Goal: Task Accomplishment & Management: Complete application form

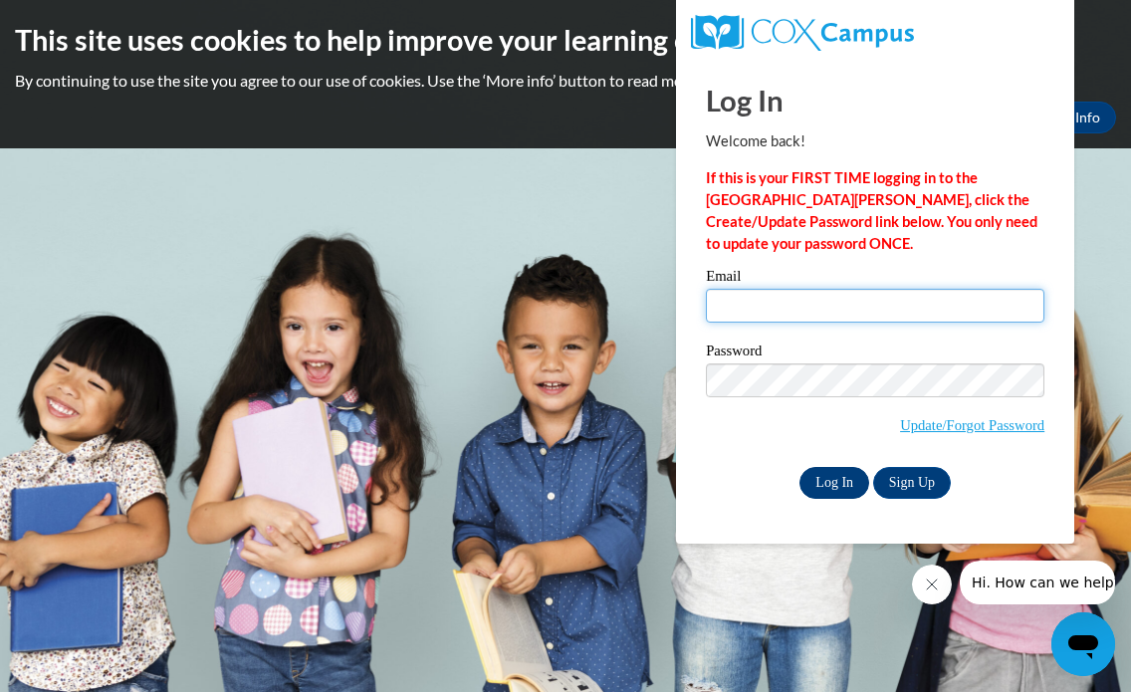
type input "[EMAIL_ADDRESS][DOMAIN_NAME]"
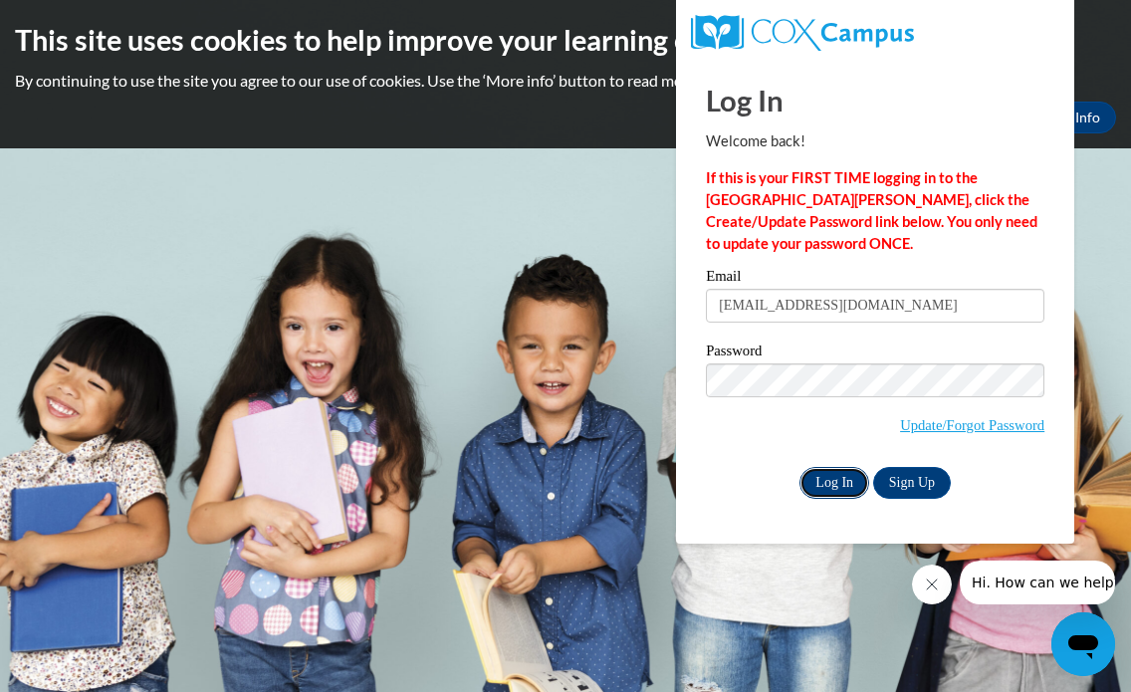
click at [834, 487] on input "Log In" at bounding box center [835, 483] width 70 height 32
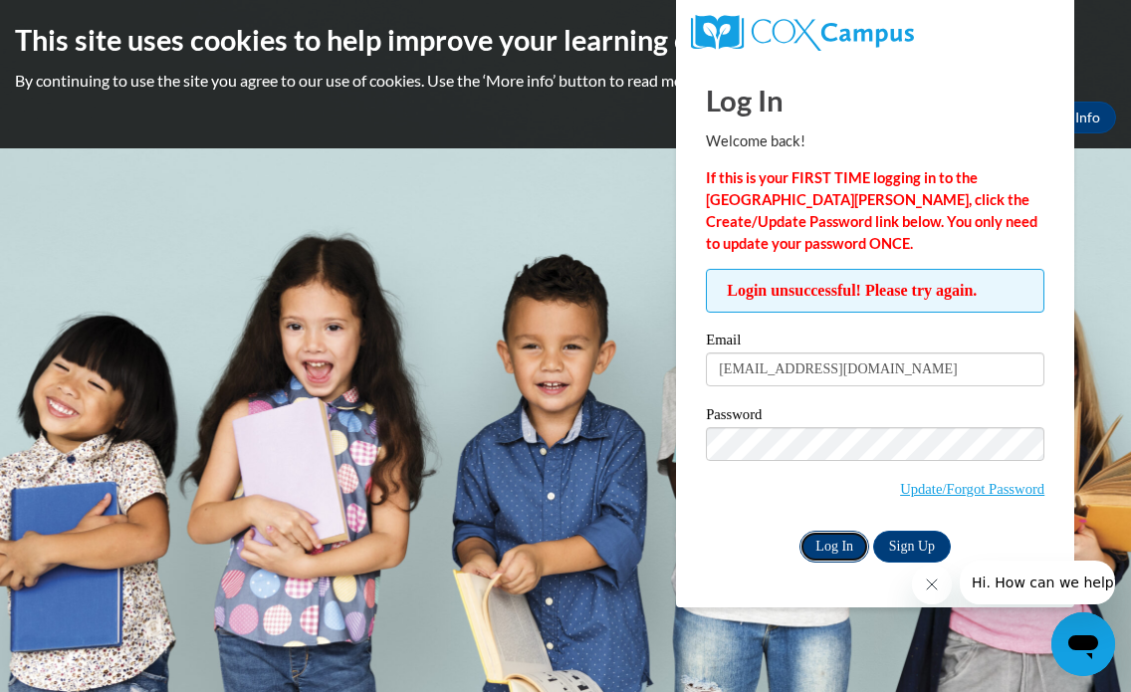
click at [826, 549] on input "Log In" at bounding box center [835, 547] width 70 height 32
click at [835, 567] on div "Log In Welcome back! If this is your FIRST TIME logging in to the NEW Cox Campu…" at bounding box center [875, 334] width 428 height 548
click at [841, 551] on input "Log In" at bounding box center [835, 547] width 70 height 32
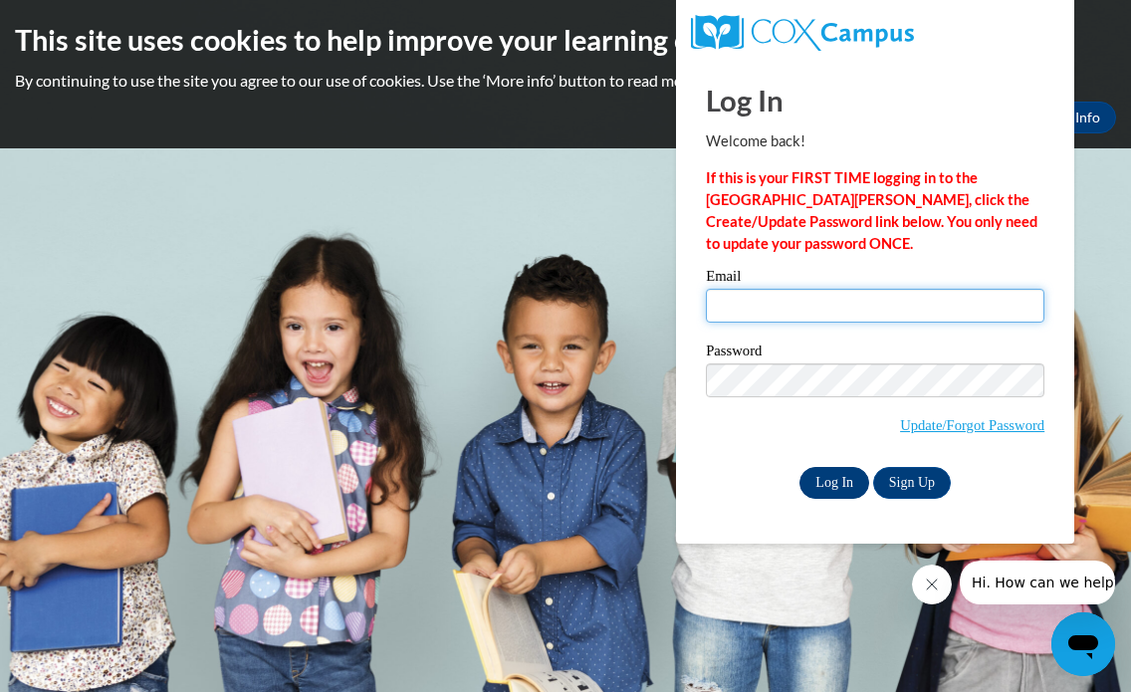
type input "[EMAIL_ADDRESS][DOMAIN_NAME]"
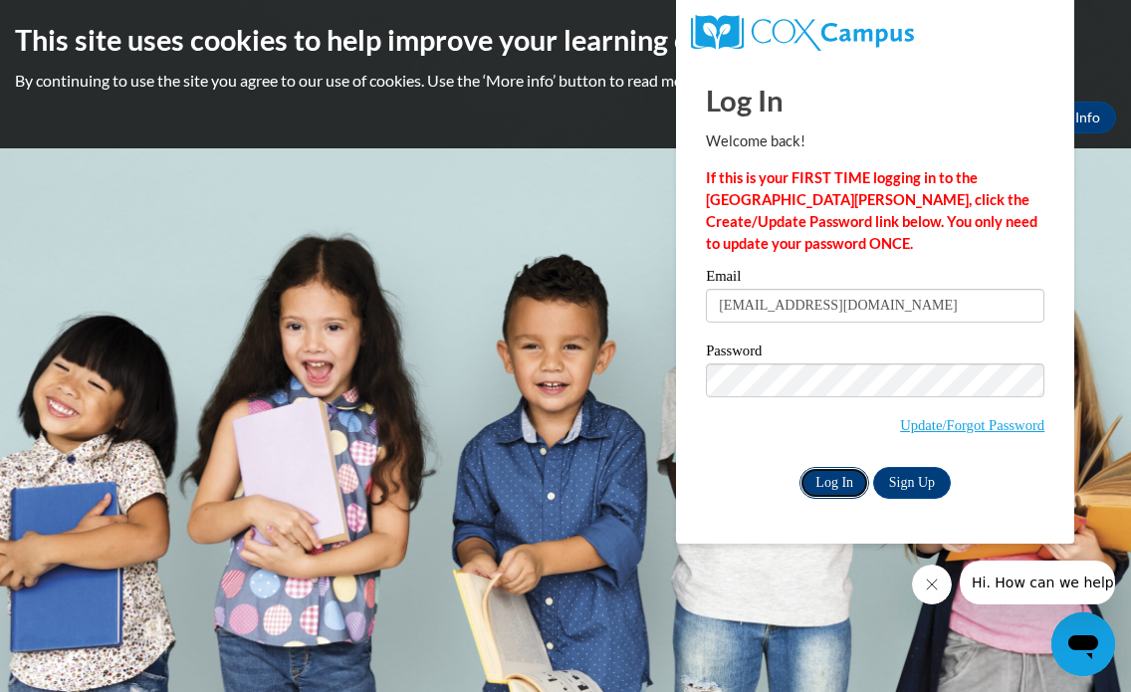
click at [835, 482] on input "Log In" at bounding box center [835, 483] width 70 height 32
